Goal: Task Accomplishment & Management: Use online tool/utility

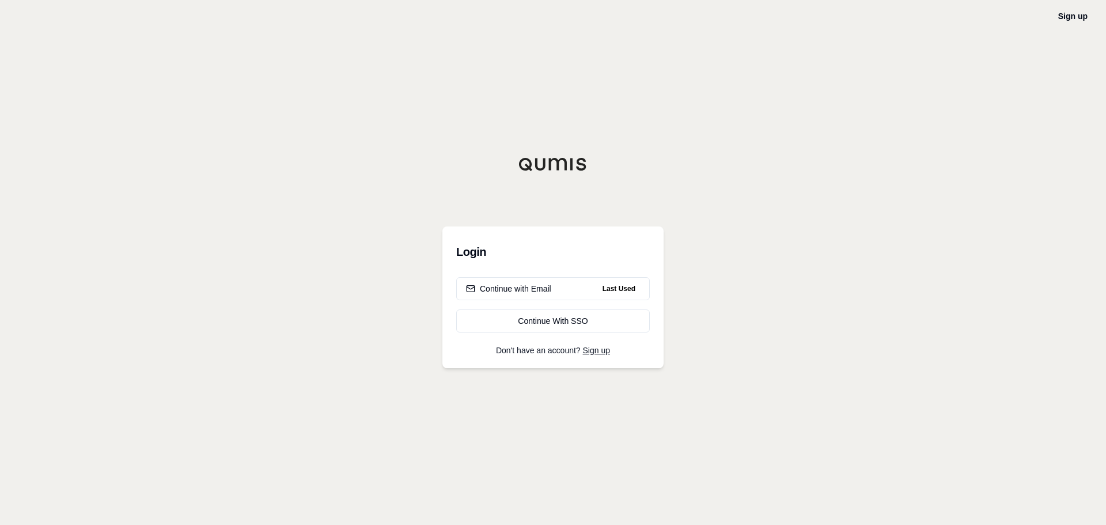
drag, startPoint x: 588, startPoint y: 285, endPoint x: 676, endPoint y: 281, distance: 87.7
click at [588, 285] on button "Continue with Email Last Used" at bounding box center [553, 288] width 194 height 23
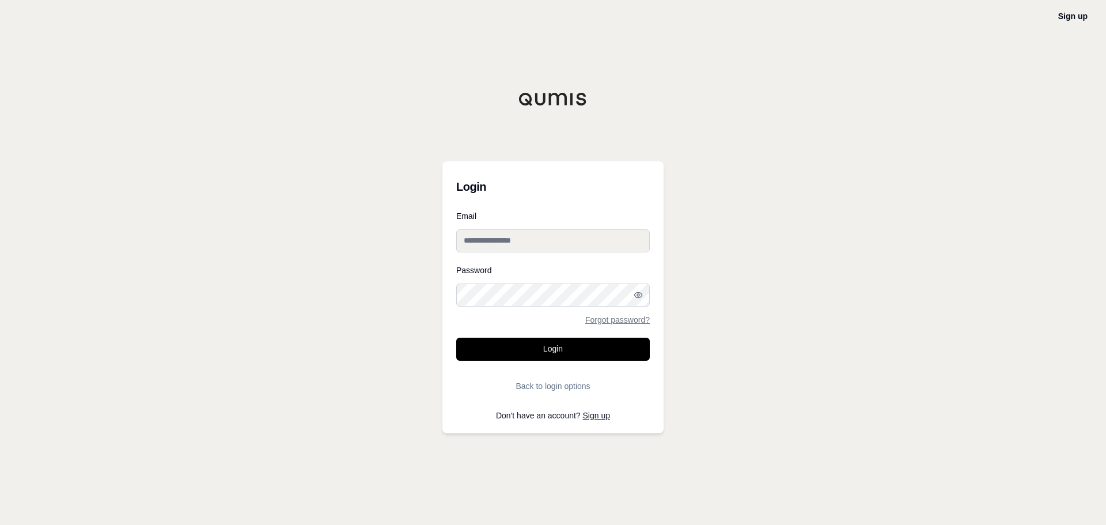
type input "**********"
click at [542, 353] on button "Login" at bounding box center [553, 349] width 194 height 23
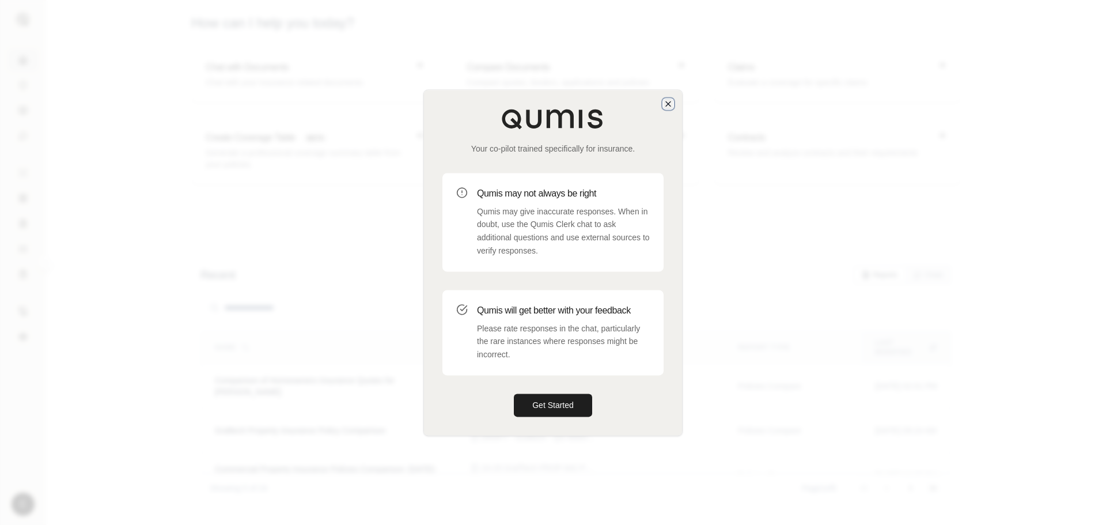
click at [666, 103] on icon "button" at bounding box center [668, 103] width 9 height 9
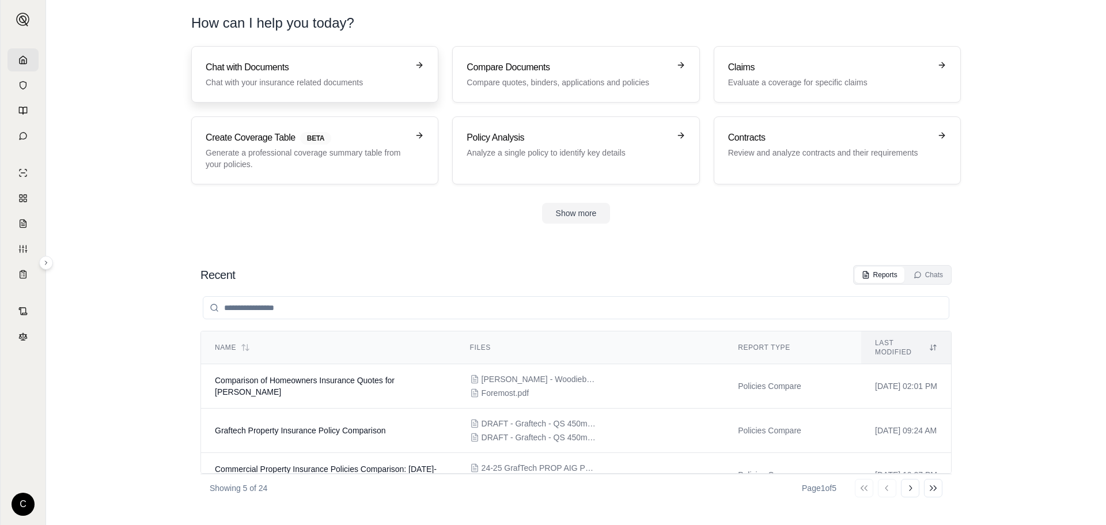
click at [312, 71] on h3 "Chat with Documents" at bounding box center [307, 68] width 202 height 14
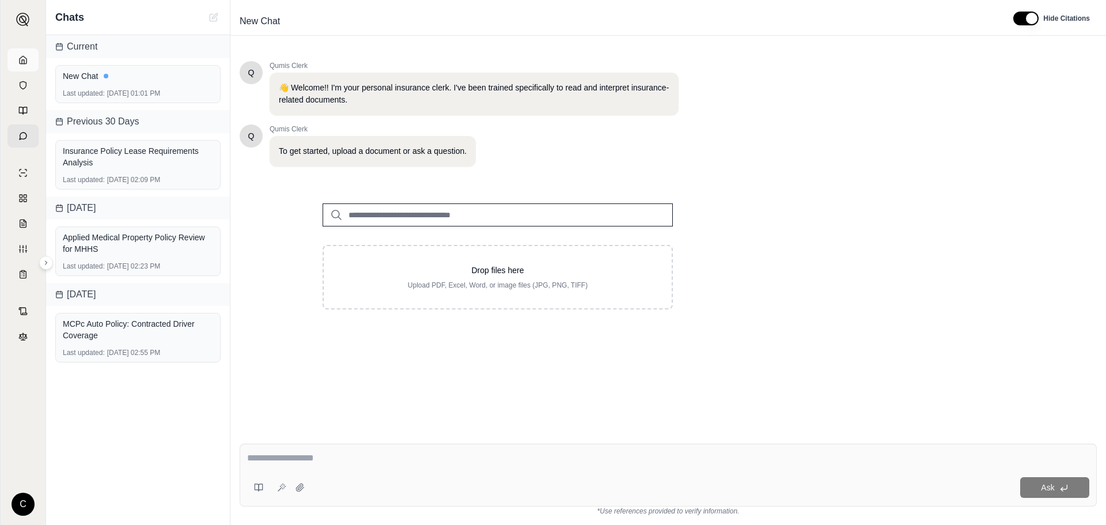
click at [21, 60] on icon at bounding box center [22, 59] width 9 height 9
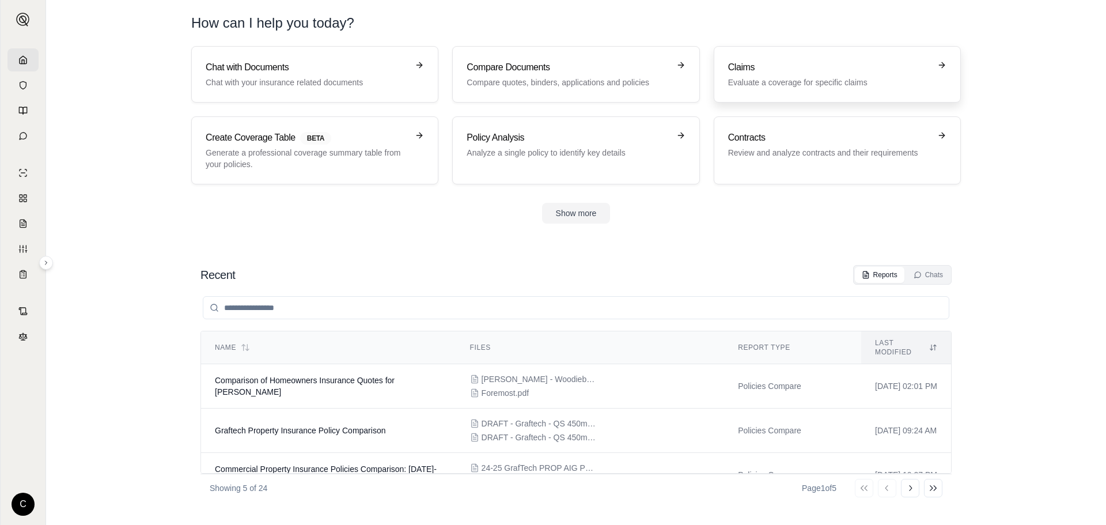
click at [803, 88] on link "Claims Evaluate a coverage for specific claims" at bounding box center [837, 74] width 247 height 56
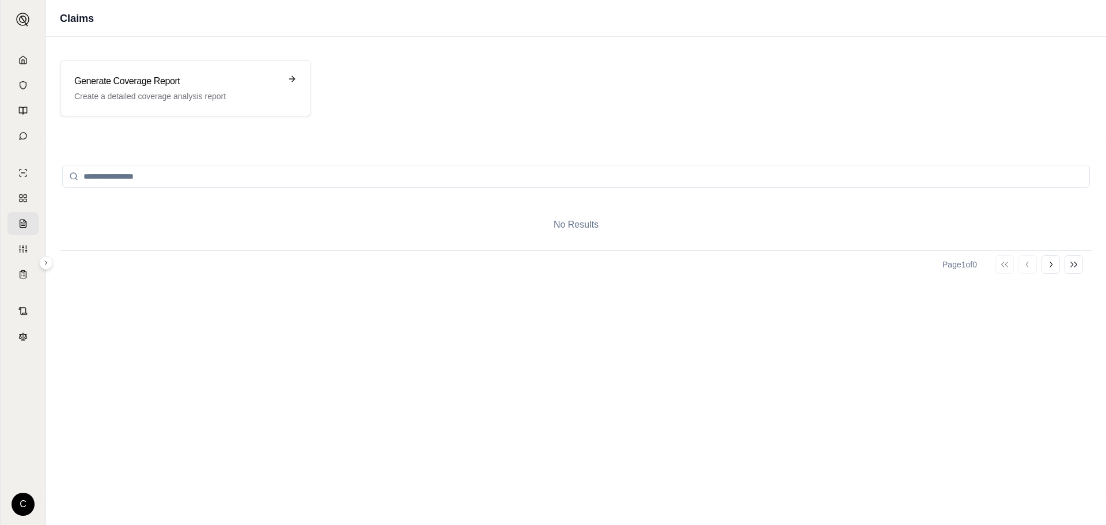
click at [604, 237] on div "No Results" at bounding box center [576, 224] width 1033 height 51
click at [173, 75] on h3 "Generate Coverage Report" at bounding box center [177, 81] width 206 height 14
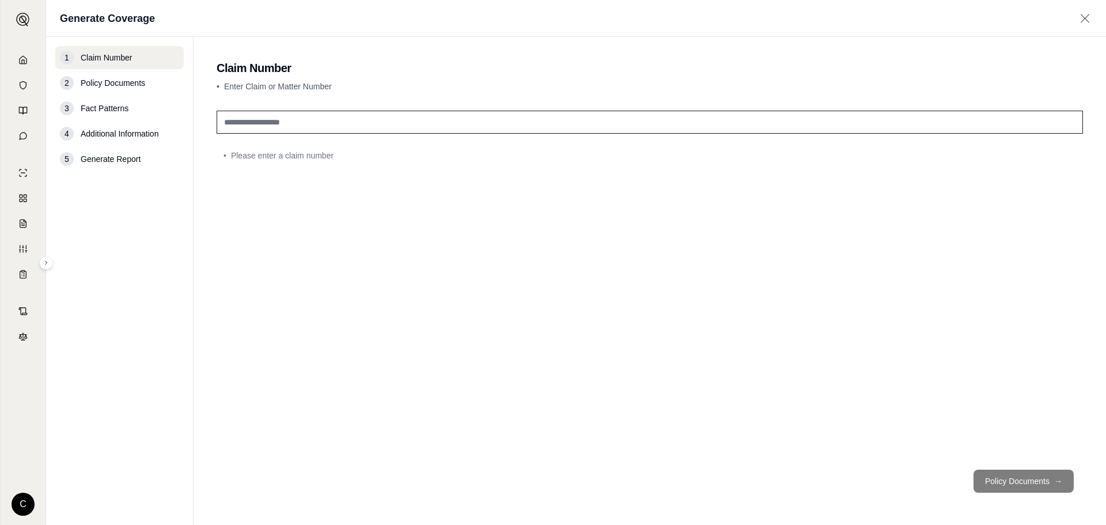
click at [305, 114] on input "text" at bounding box center [650, 122] width 867 height 23
type input "******"
click at [130, 90] on div "2 Policy Documents" at bounding box center [119, 82] width 128 height 23
click at [1015, 493] on footer "Policy Documents →" at bounding box center [650, 480] width 867 height 41
click at [1010, 483] on button "Policy Documents →" at bounding box center [1024, 481] width 100 height 23
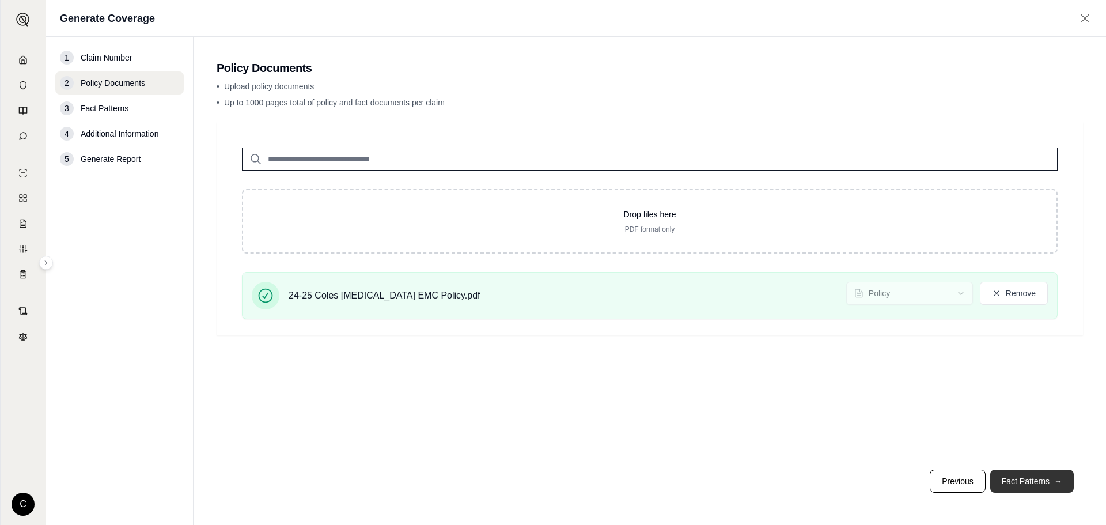
click at [1023, 475] on button "Fact Patterns →" at bounding box center [1033, 481] width 84 height 23
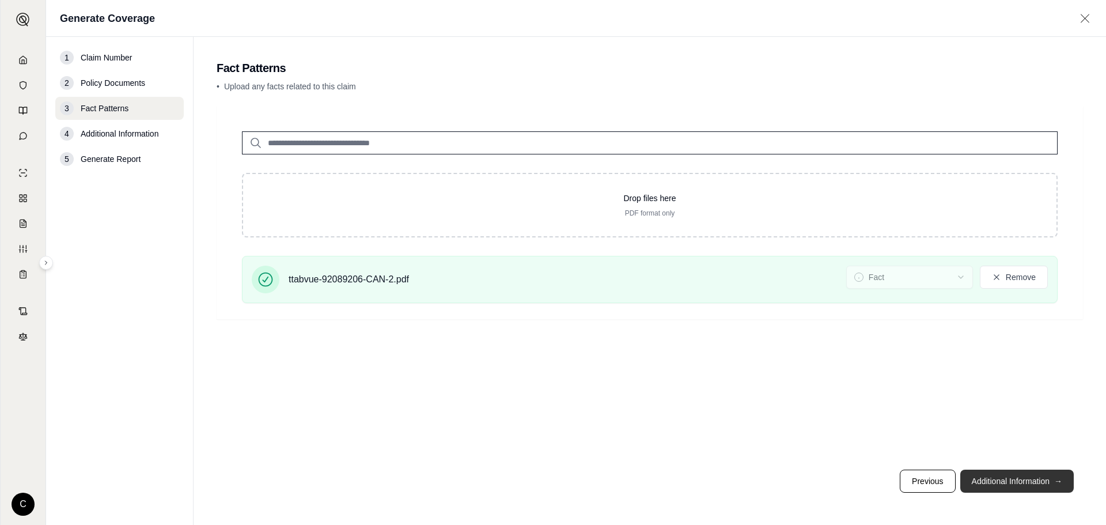
click at [997, 481] on button "Additional Information →" at bounding box center [1018, 481] width 114 height 23
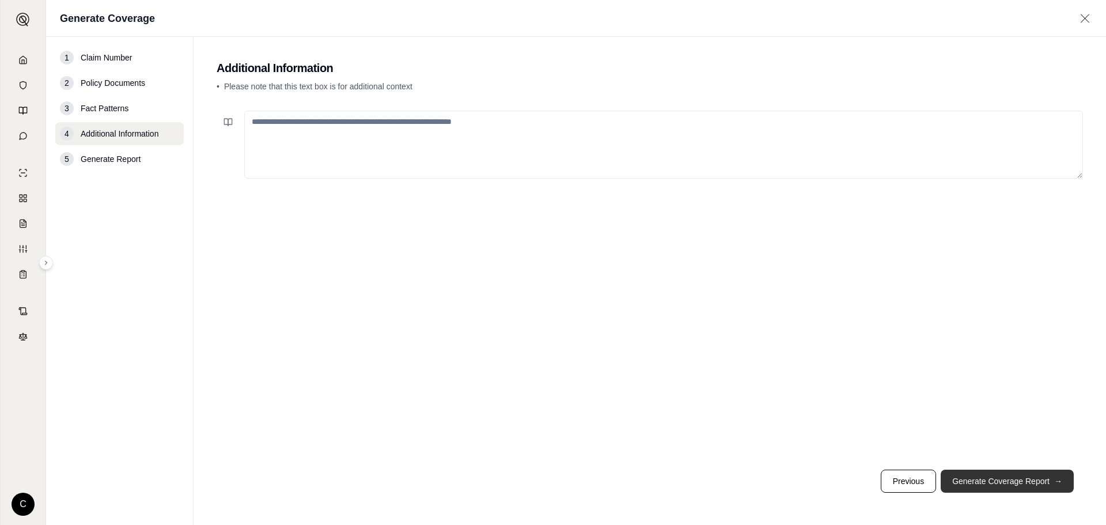
click at [983, 483] on button "Generate Coverage Report →" at bounding box center [1007, 481] width 133 height 23
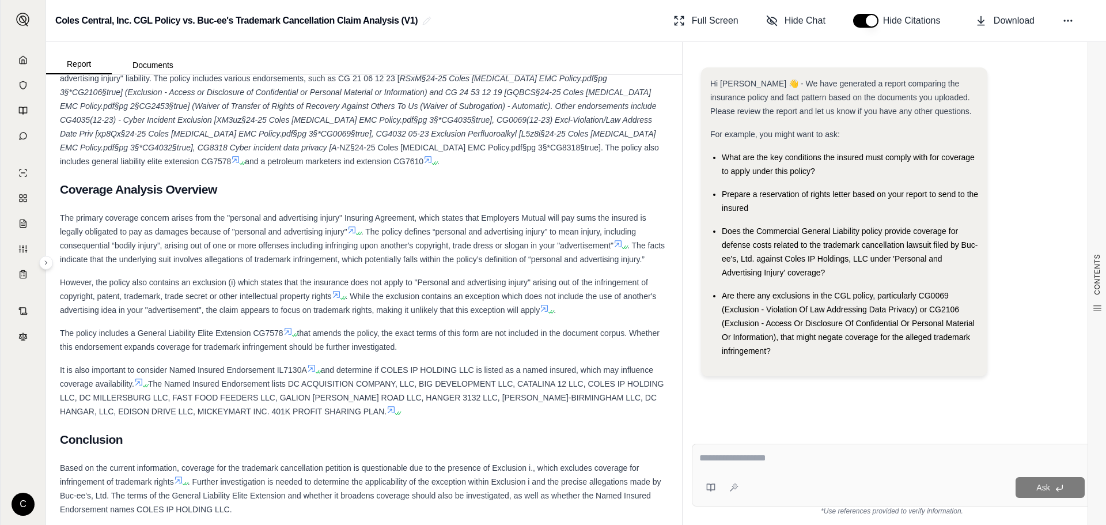
scroll to position [615, 0]
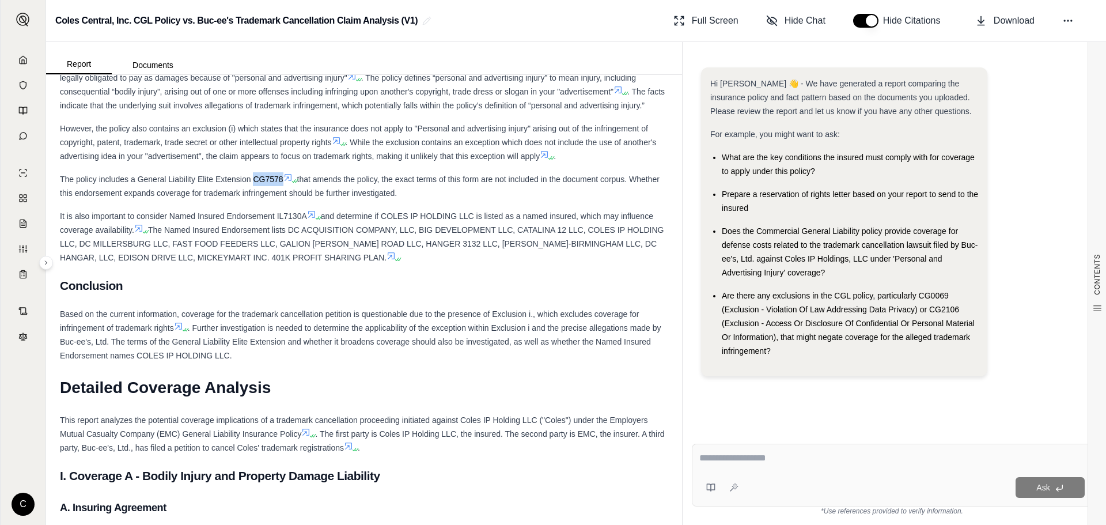
drag, startPoint x: 283, startPoint y: 193, endPoint x: 255, endPoint y: 190, distance: 28.4
click at [255, 184] on span "The policy includes a General Liability Elite Extension CG7578" at bounding box center [172, 179] width 224 height 9
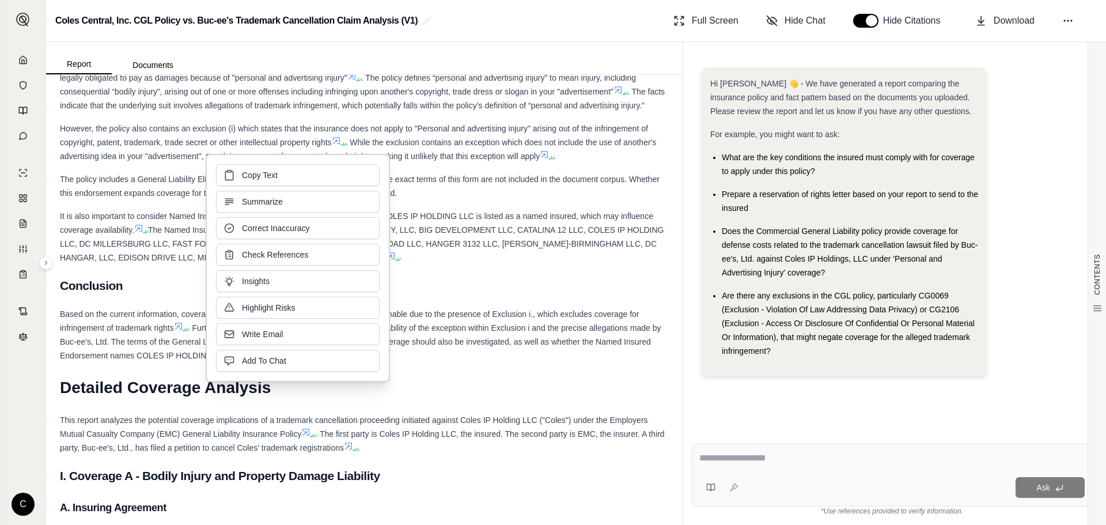
drag, startPoint x: 255, startPoint y: 190, endPoint x: 391, endPoint y: 157, distance: 140.6
click at [405, 149] on div "However, the policy also contains an exclusion (i) which states that the insura…" at bounding box center [364, 142] width 608 height 41
